Goal: Transaction & Acquisition: Subscribe to service/newsletter

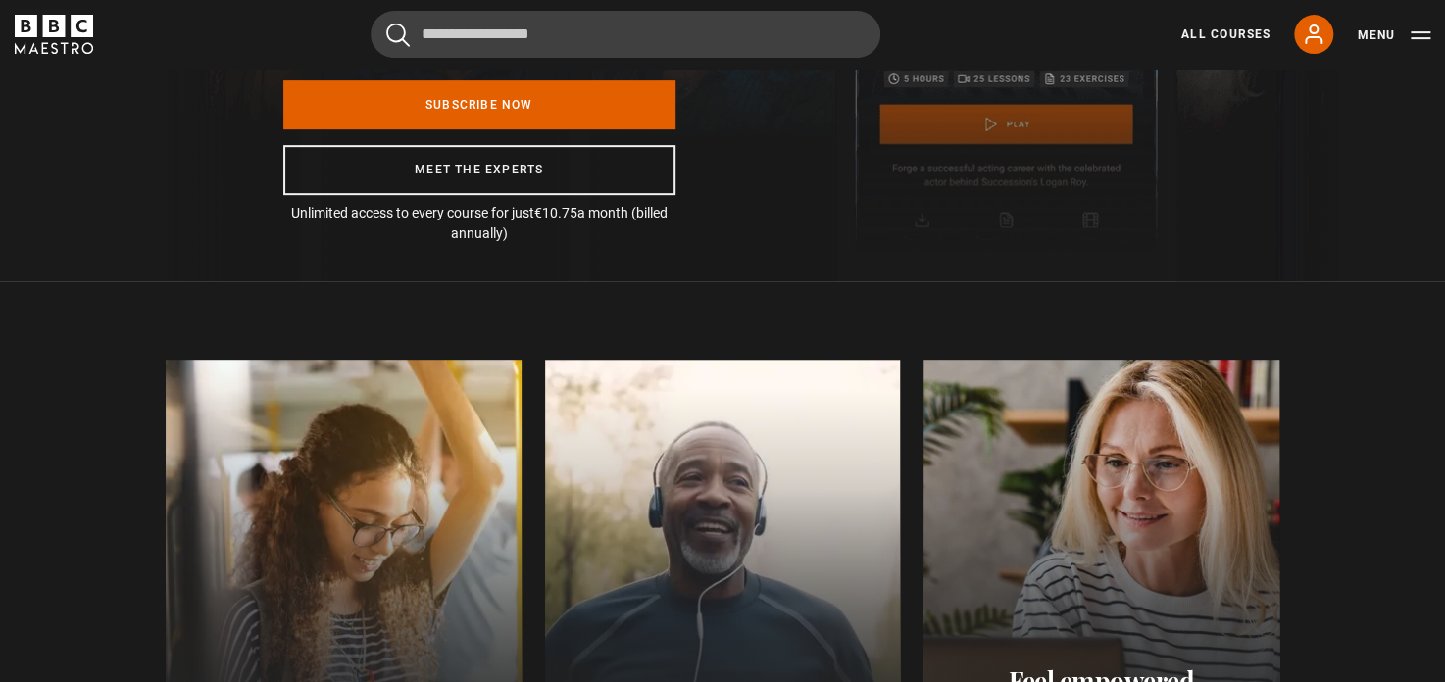
scroll to position [0, 514]
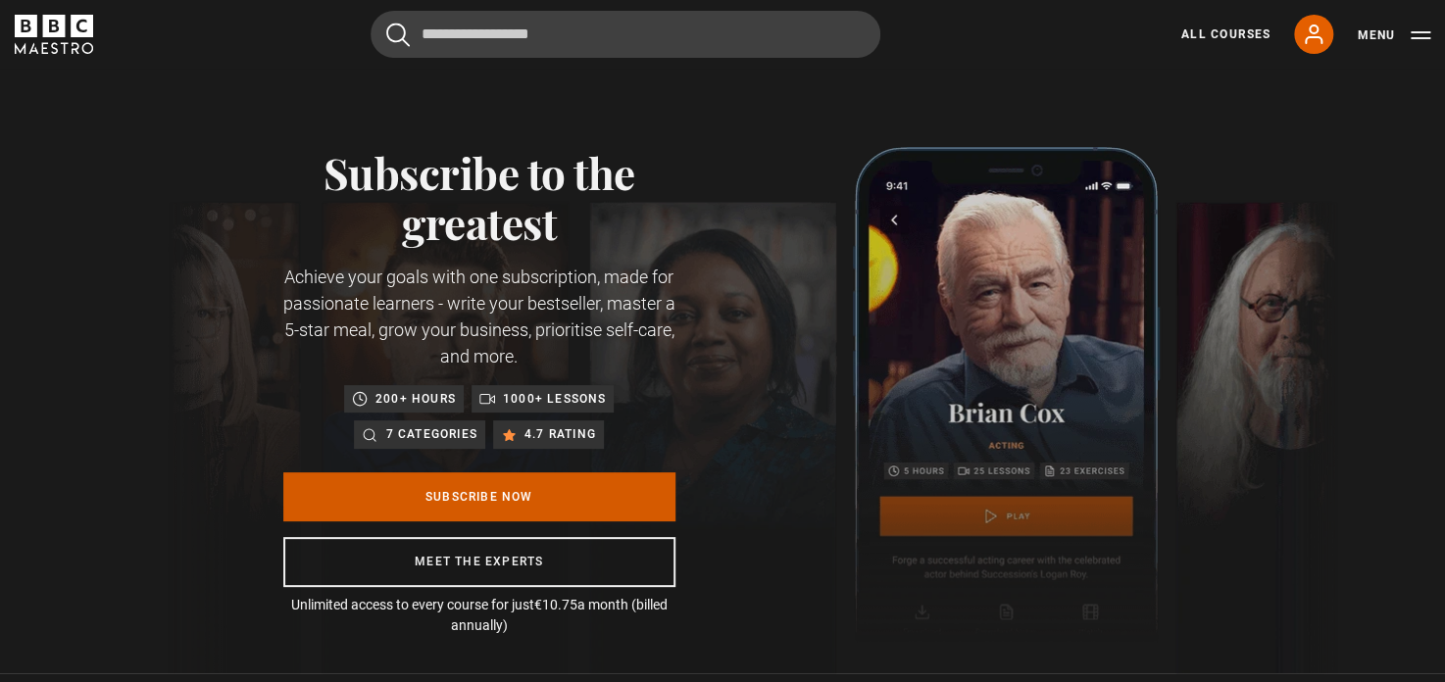
click at [485, 490] on link "Subscribe Now" at bounding box center [479, 497] width 392 height 49
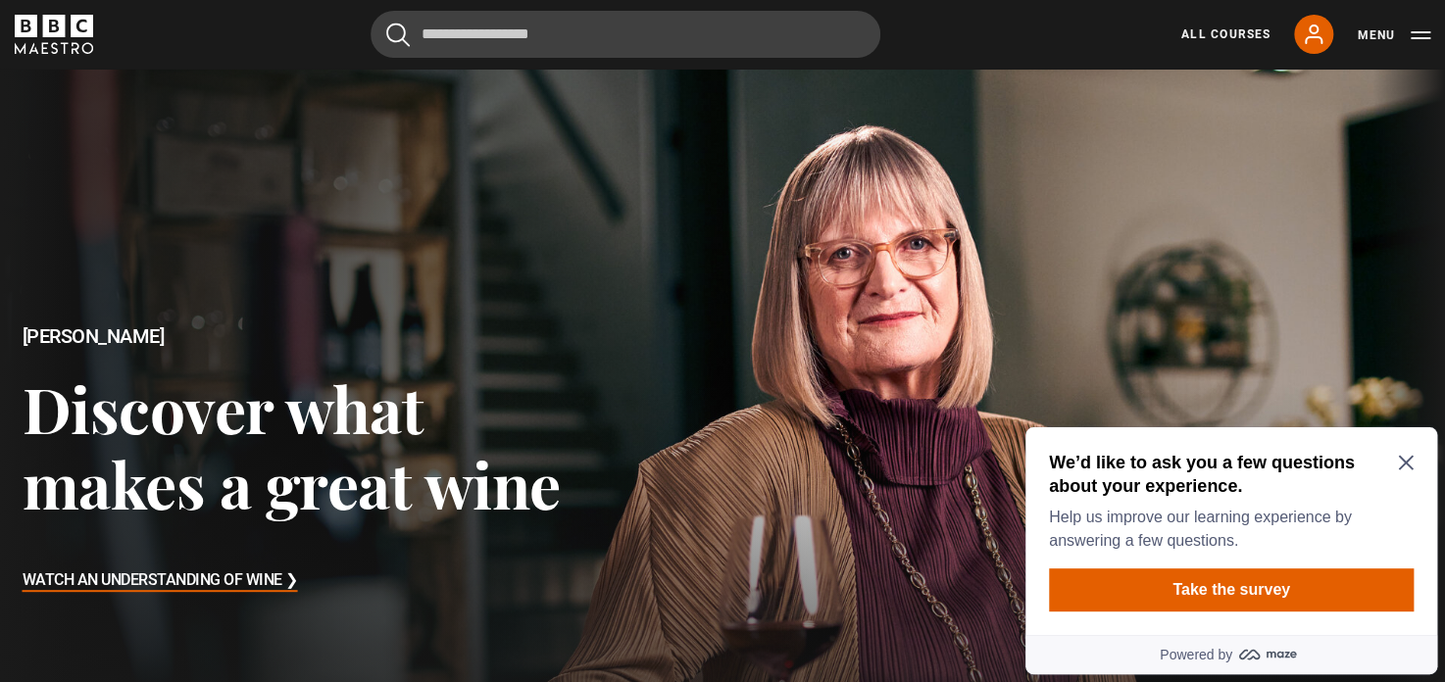
click at [1409, 461] on icon "Close Maze Prompt" at bounding box center [1405, 463] width 15 height 15
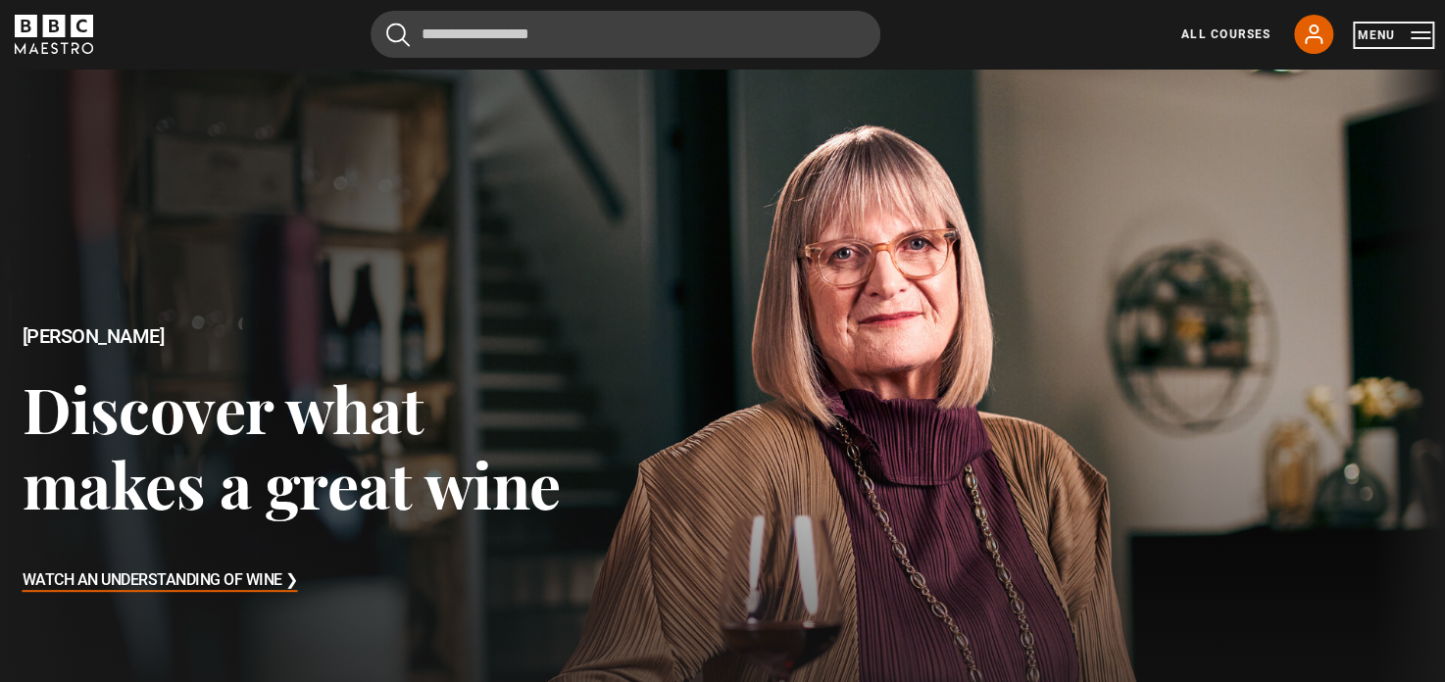
click at [1372, 37] on button "Menu" at bounding box center [1394, 35] width 74 height 20
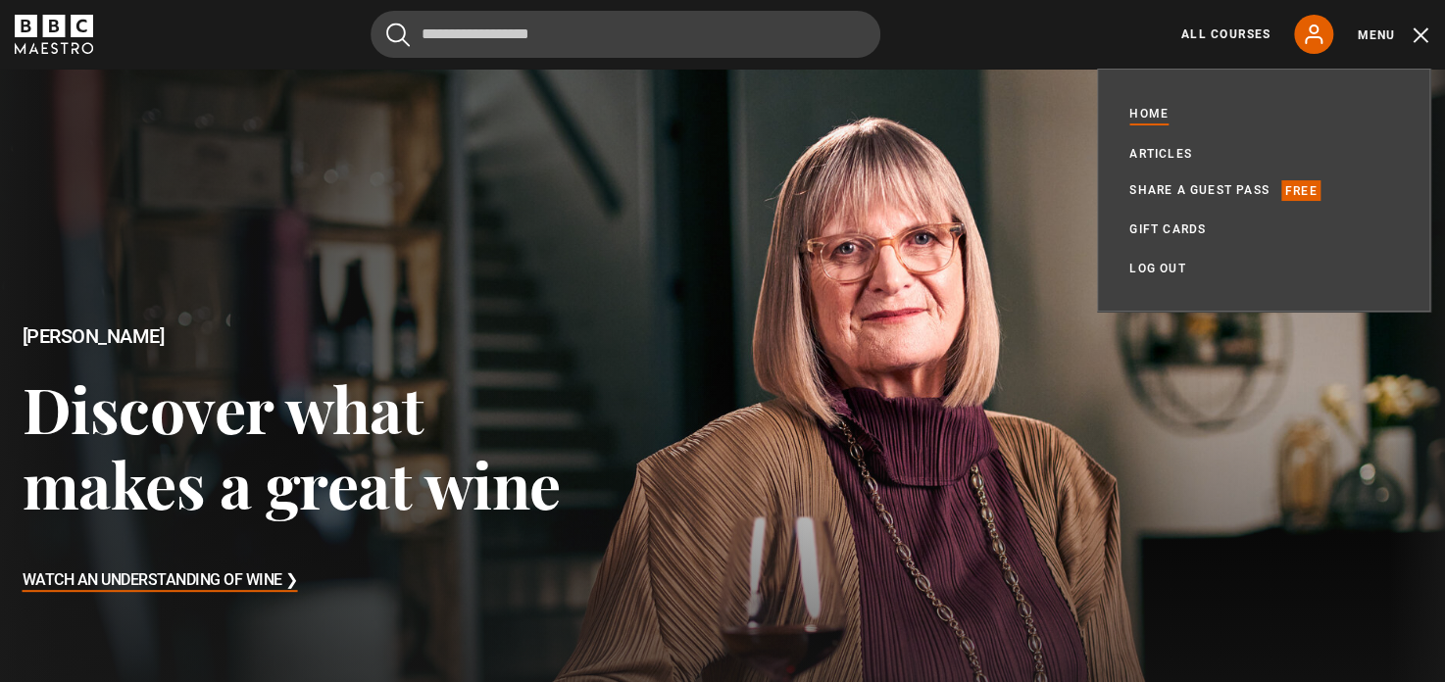
drag, startPoint x: 584, startPoint y: 295, endPoint x: 600, endPoint y: 281, distance: 20.8
click at [585, 295] on div at bounding box center [722, 461] width 1481 height 804
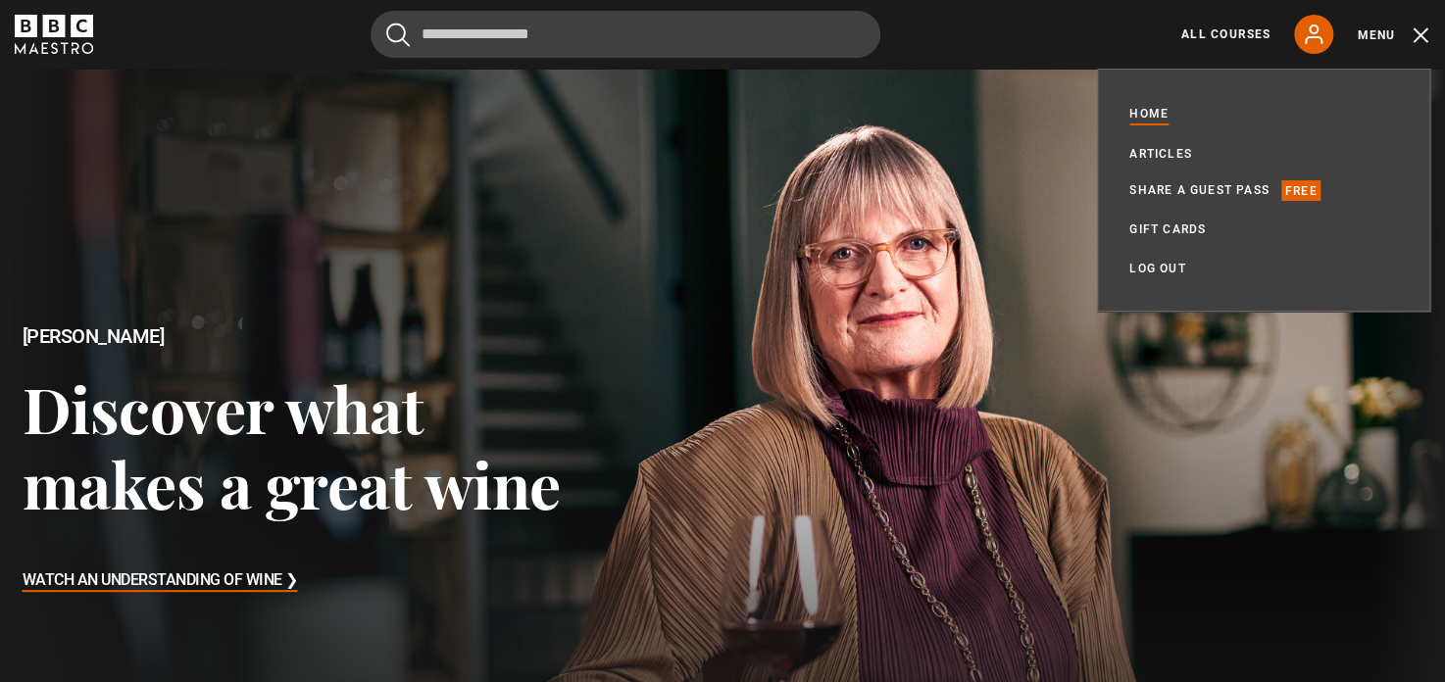
click at [61, 33] on icon "BBC Maestro" at bounding box center [54, 26] width 23 height 23
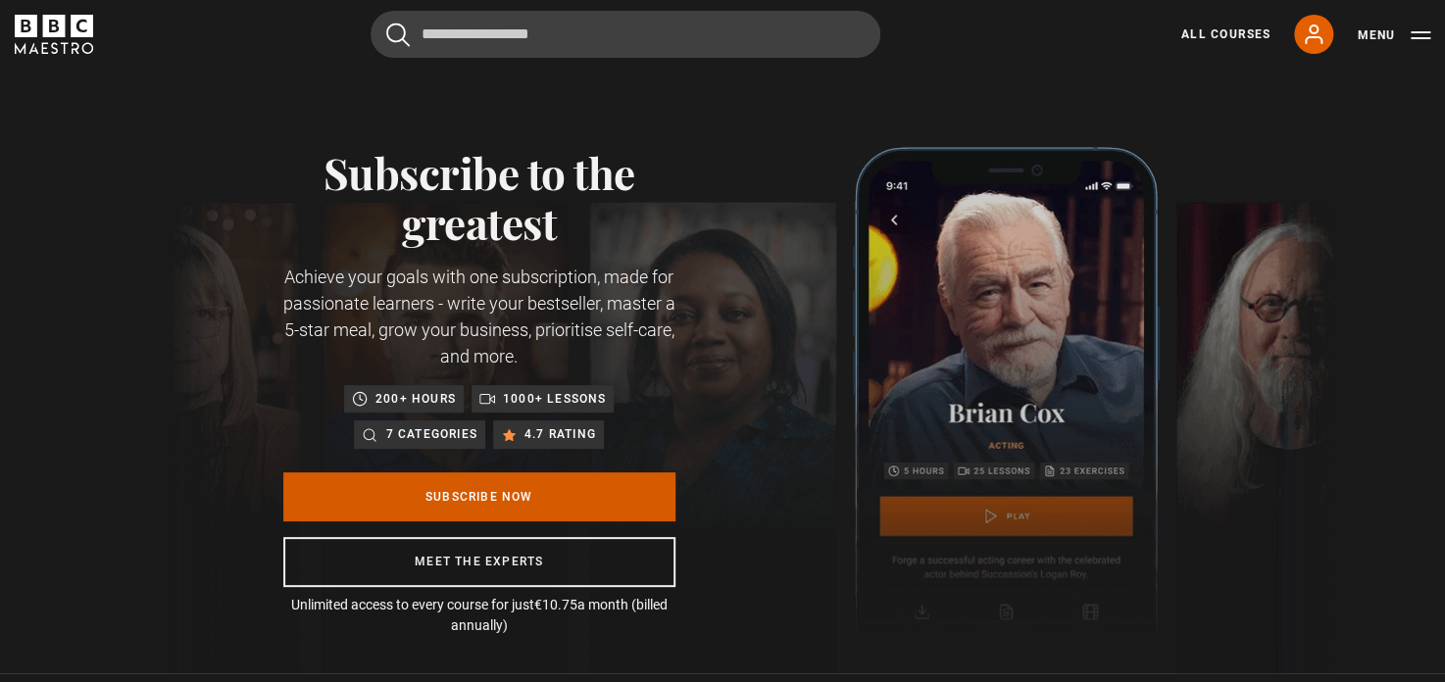
click at [498, 508] on link "Subscribe Now" at bounding box center [479, 497] width 392 height 49
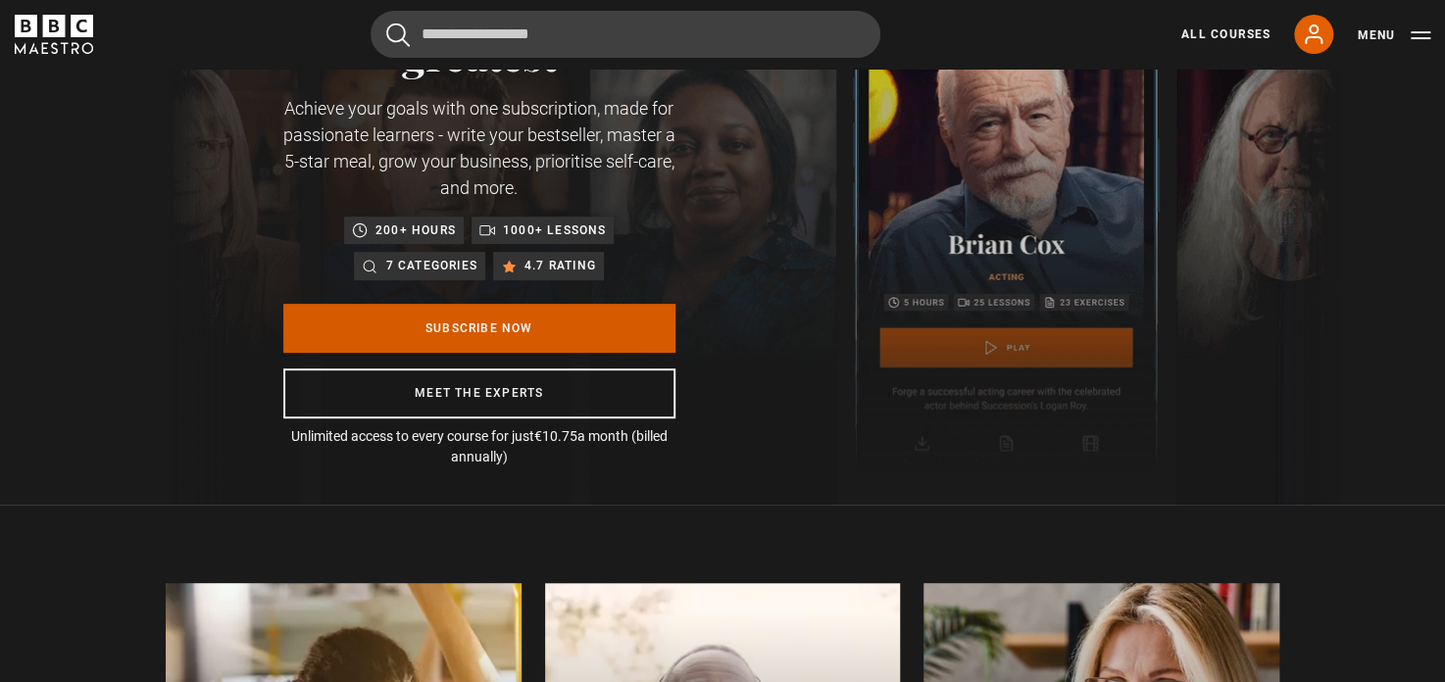
scroll to position [294, 0]
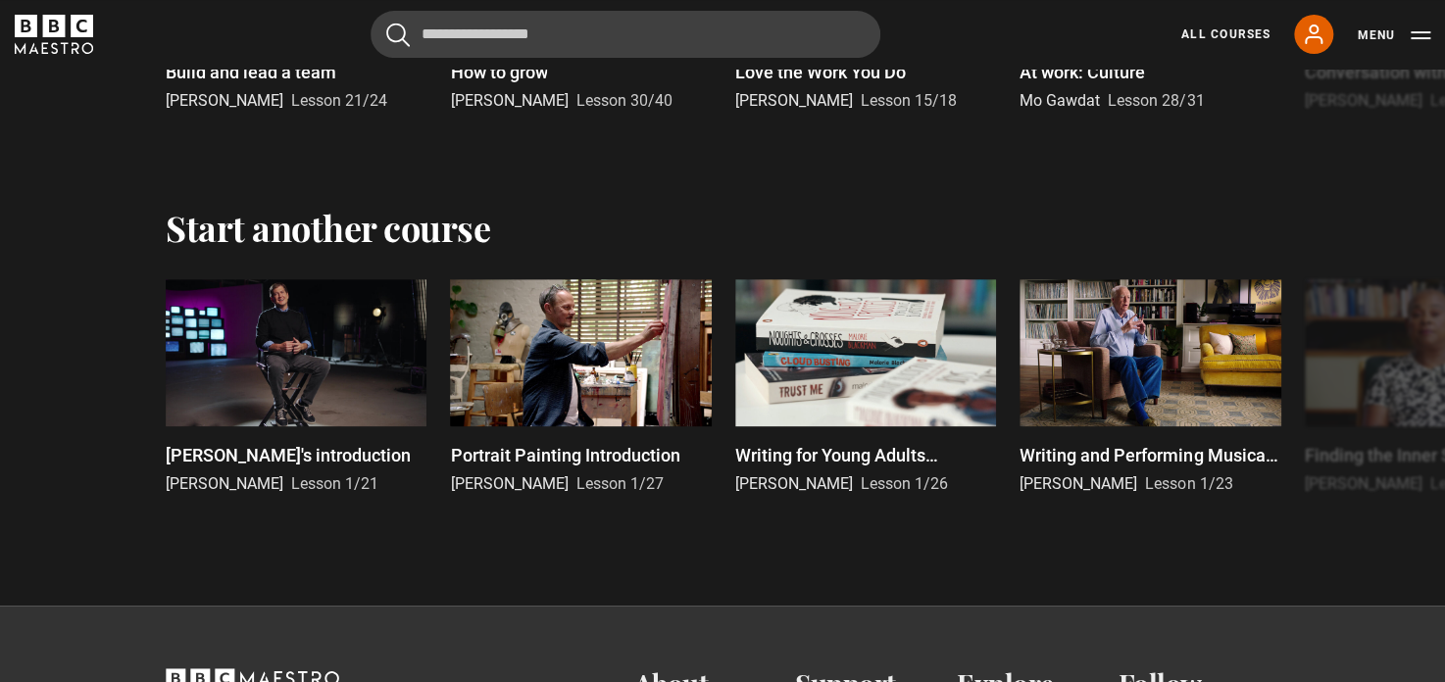
scroll to position [3560, 0]
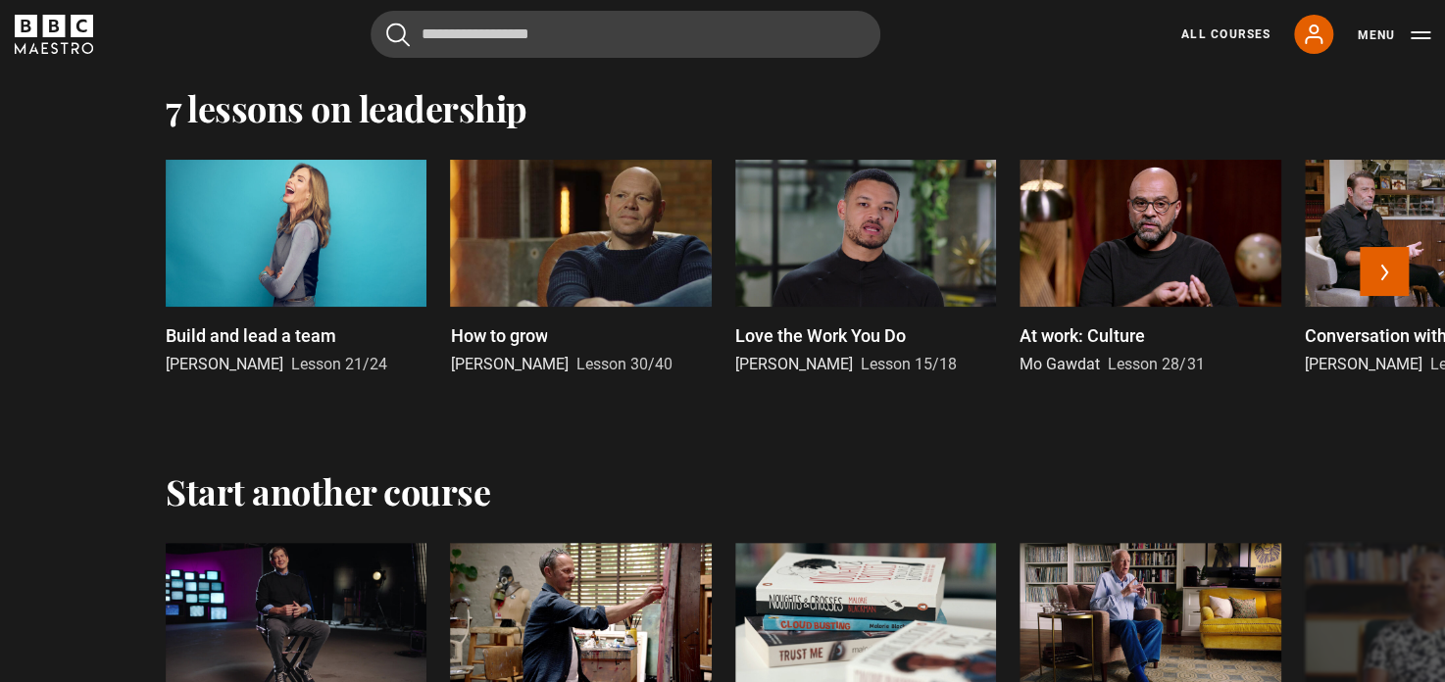
click at [553, 234] on div at bounding box center [580, 233] width 261 height 147
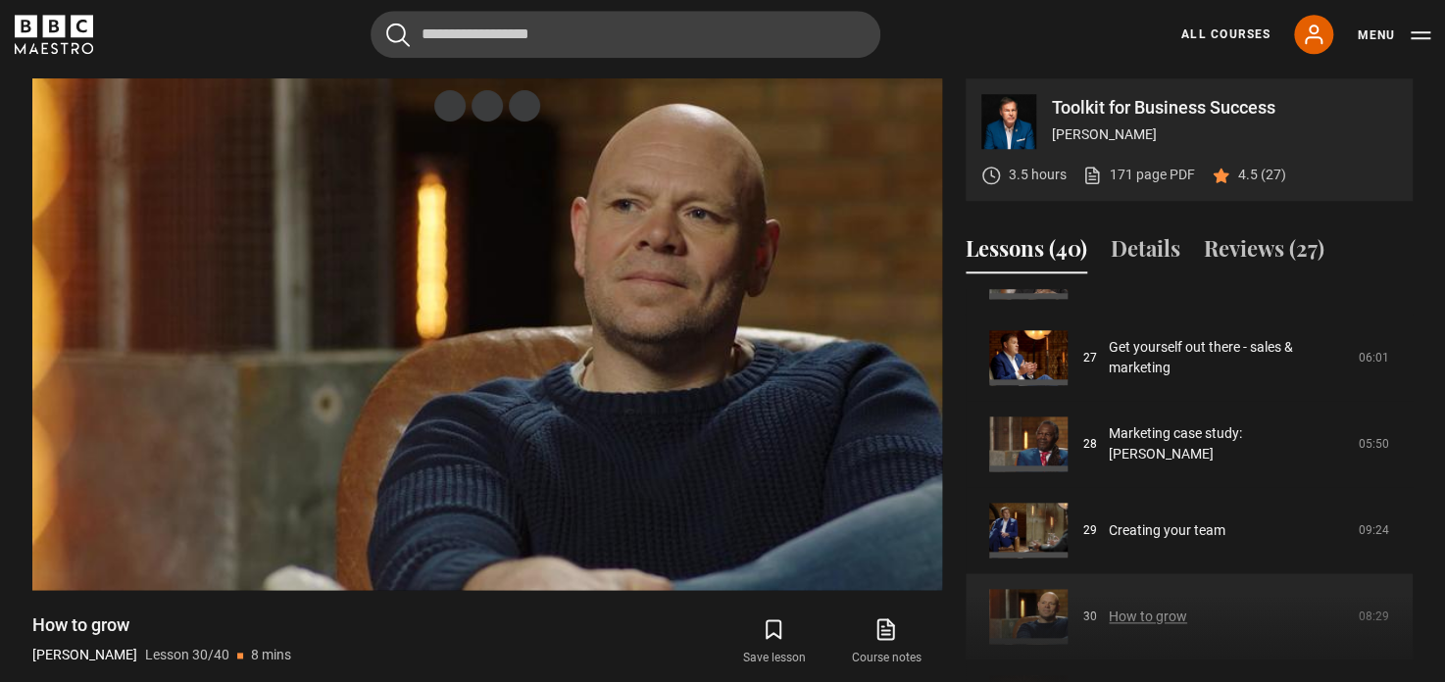
scroll to position [2208, 0]
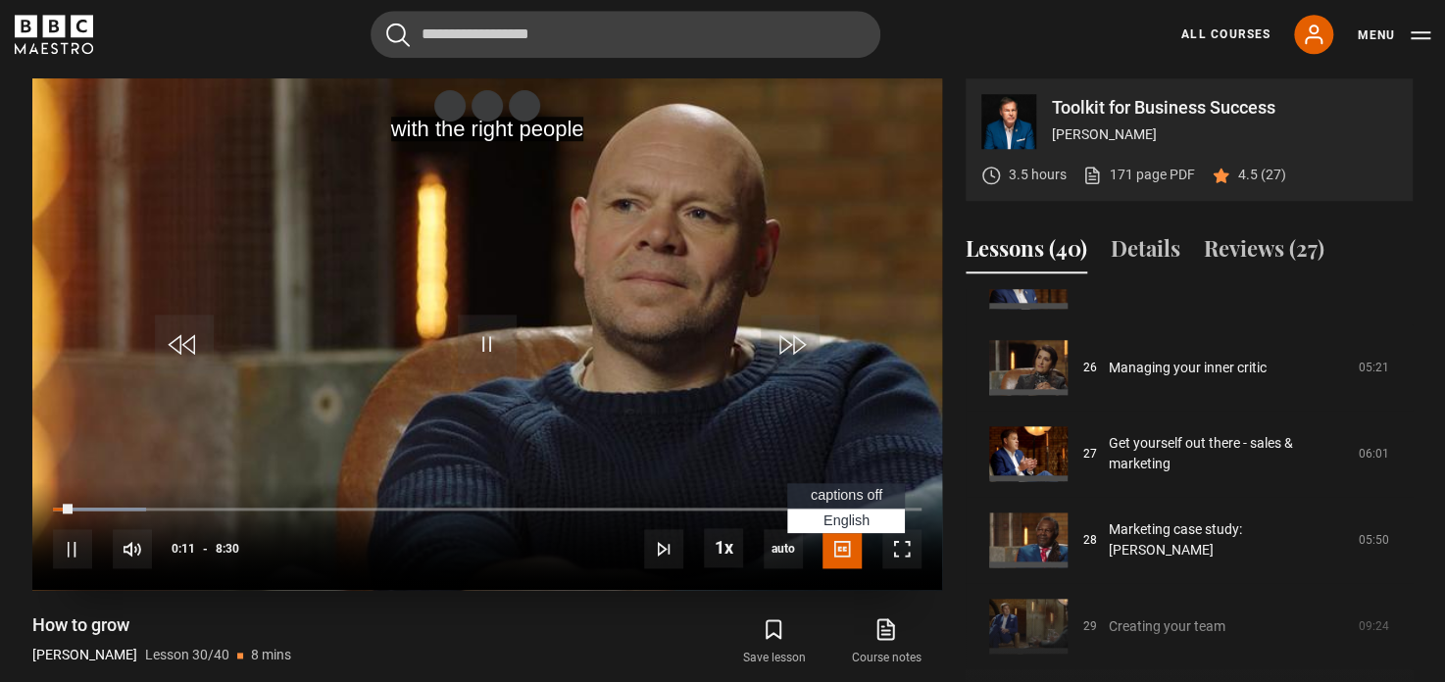
click at [838, 544] on span "Video Player" at bounding box center [842, 548] width 39 height 39
click at [835, 490] on span "captions off" at bounding box center [847, 495] width 72 height 16
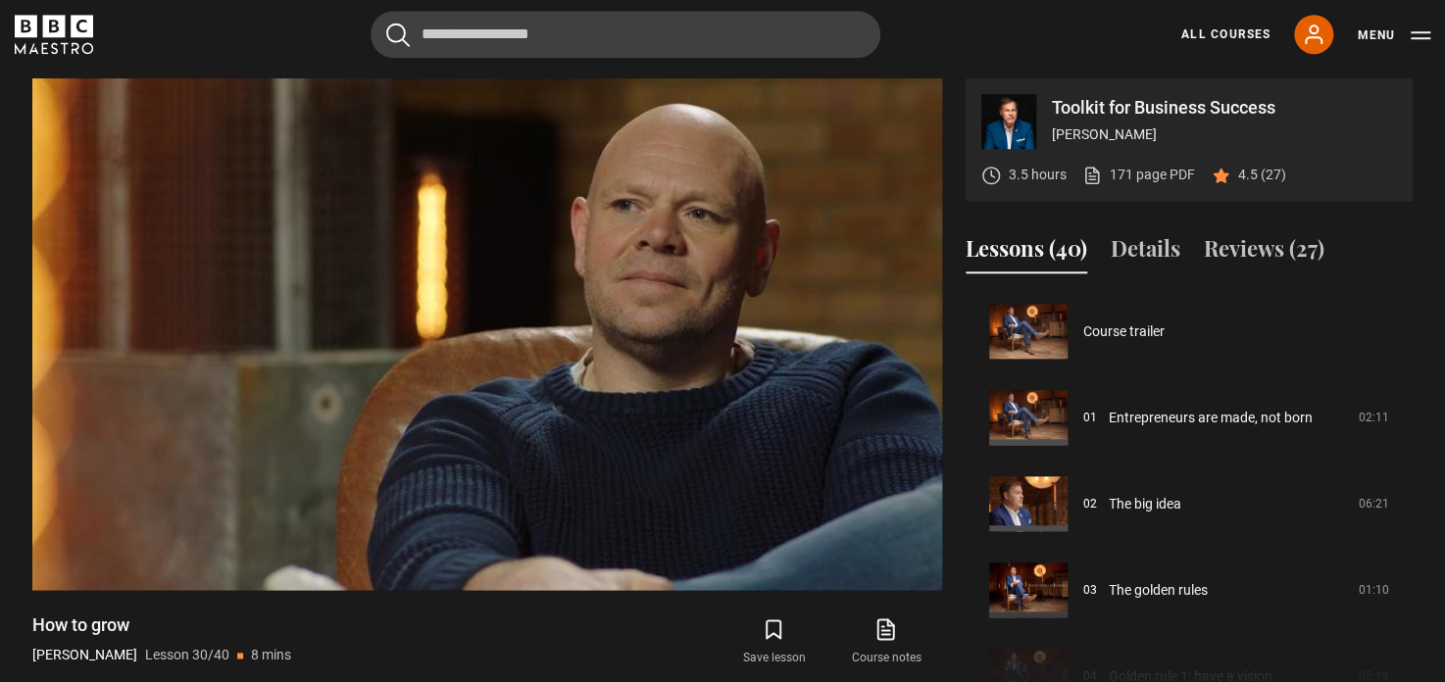
scroll to position [0, 0]
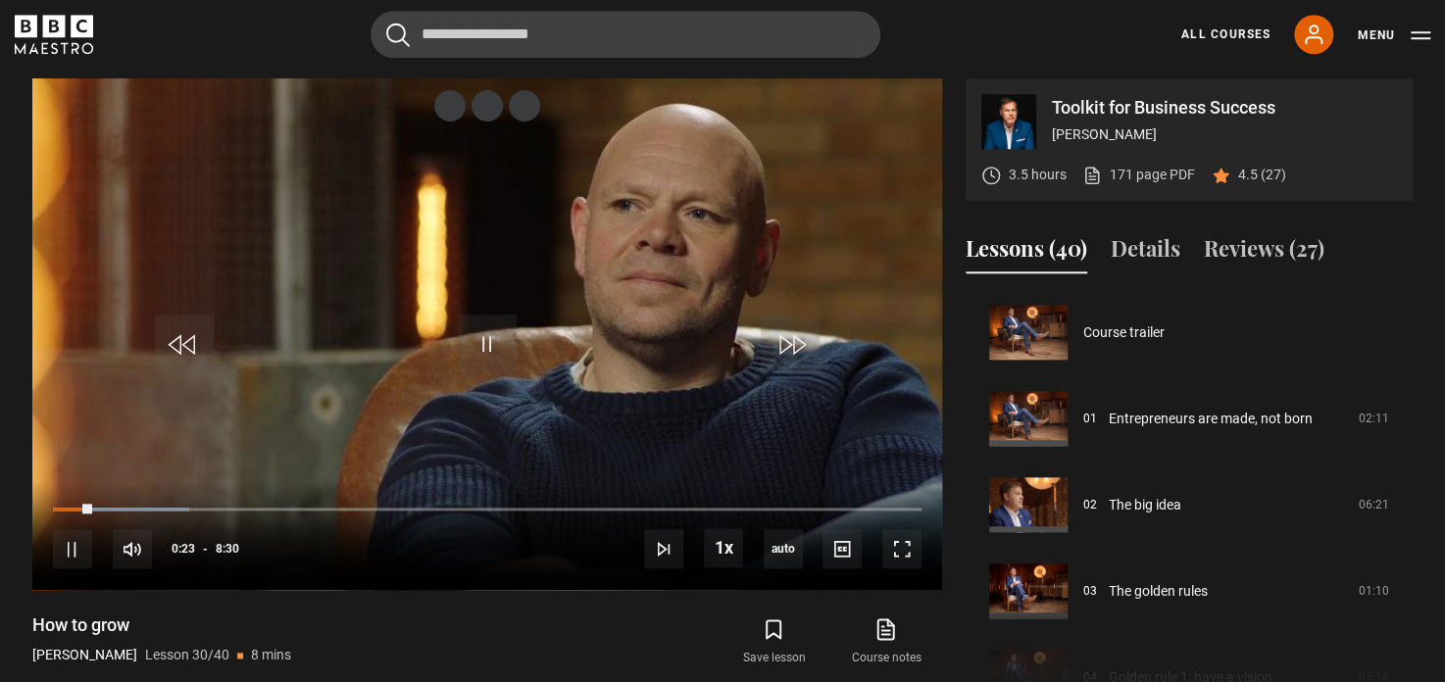
click at [27, 35] on icon "BBC Maestro" at bounding box center [26, 26] width 23 height 23
